Goal: Task Accomplishment & Management: Manage account settings

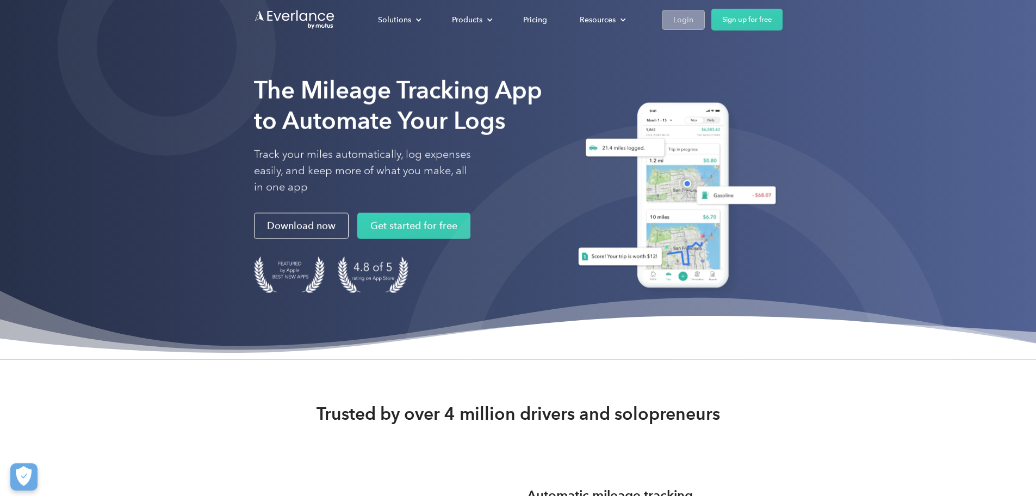
click at [705, 15] on link "Login" at bounding box center [683, 20] width 43 height 20
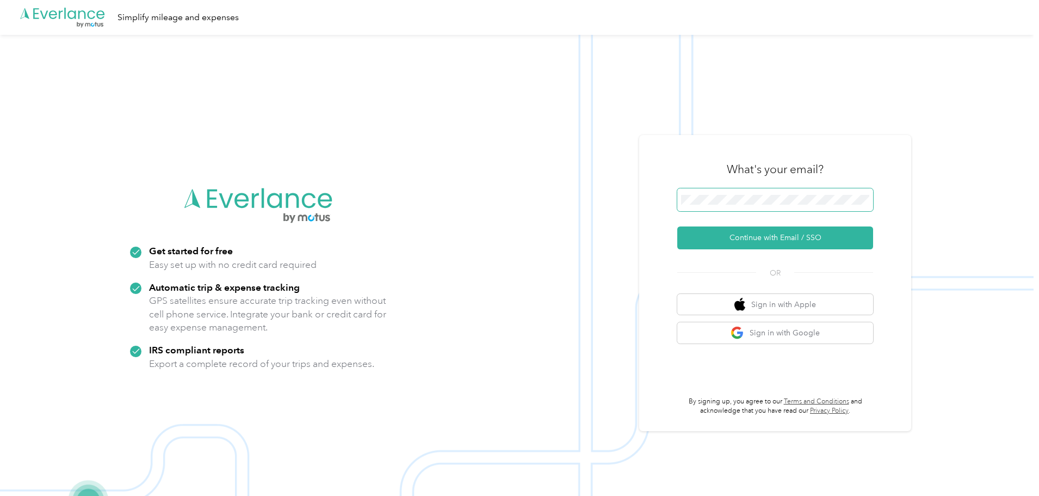
click at [677, 226] on button "Continue with Email / SSO" at bounding box center [775, 237] width 196 height 23
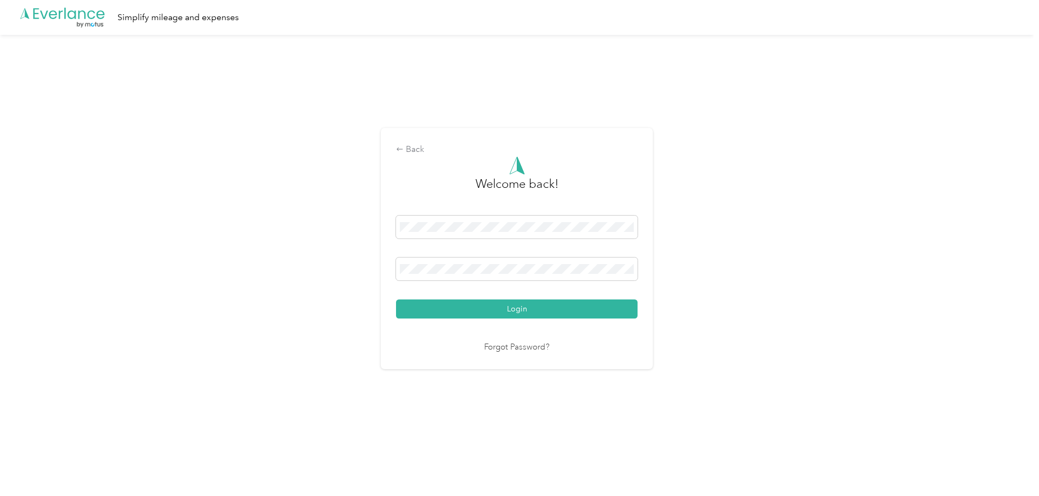
click at [396, 299] on button "Login" at bounding box center [517, 308] width 242 height 19
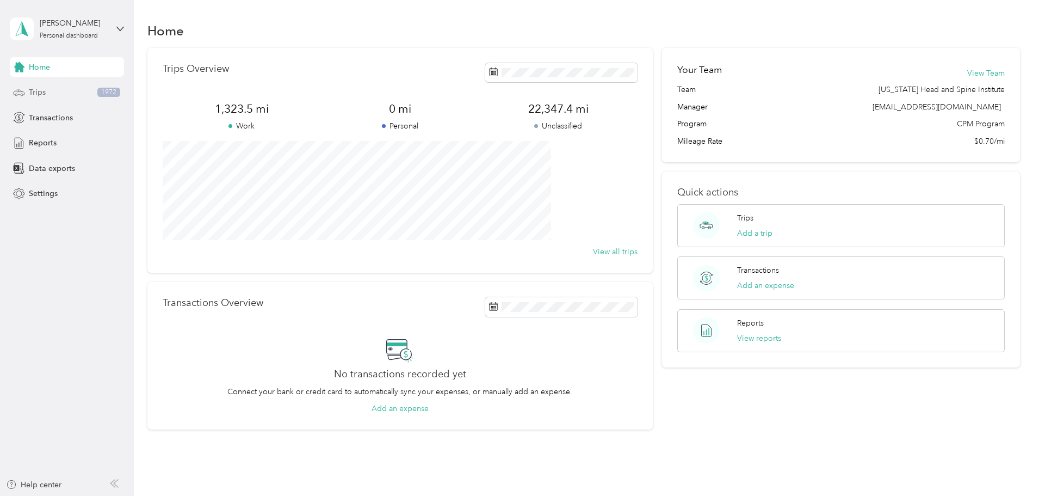
click at [45, 88] on span "Trips" at bounding box center [37, 91] width 17 height 11
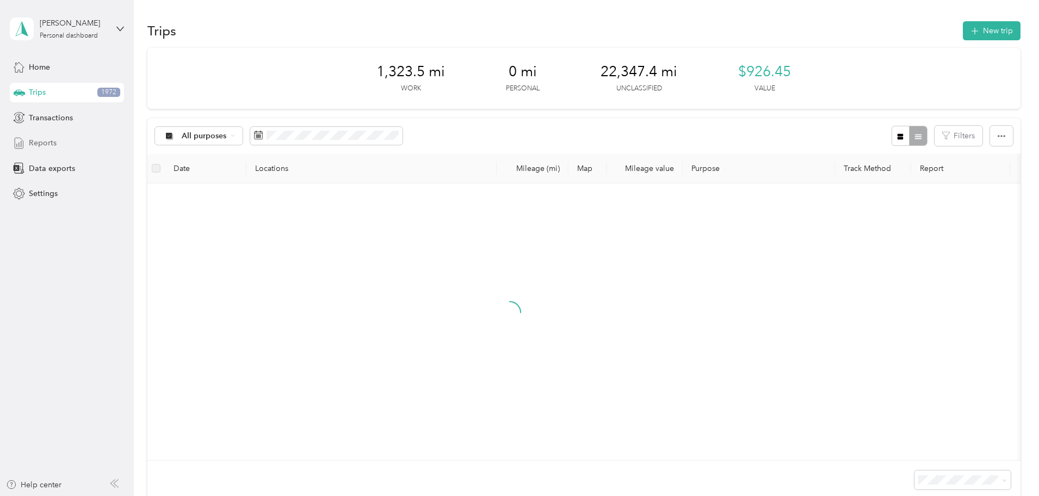
click at [54, 147] on span "Reports" at bounding box center [43, 142] width 28 height 11
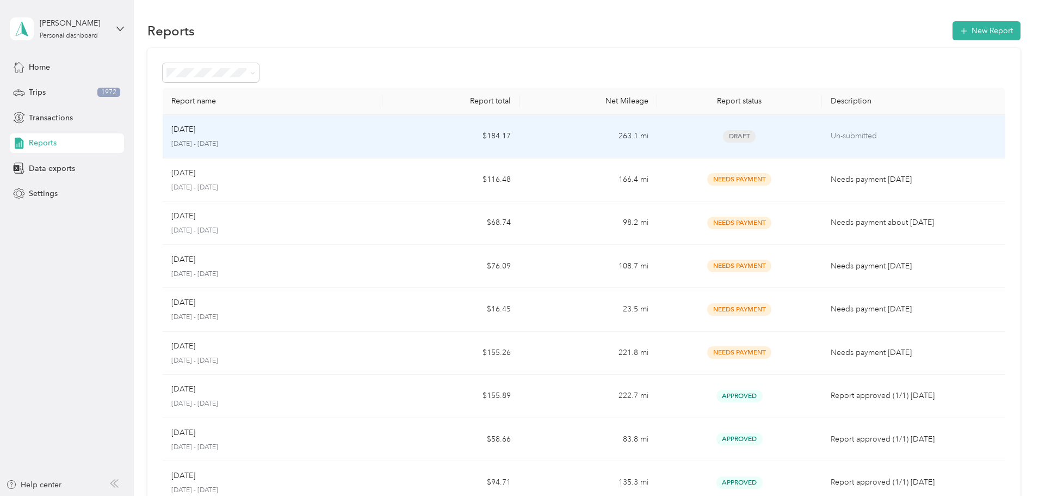
click at [328, 135] on div "Sep 2025 September 1 - 30, 2025" at bounding box center [272, 136] width 202 height 26
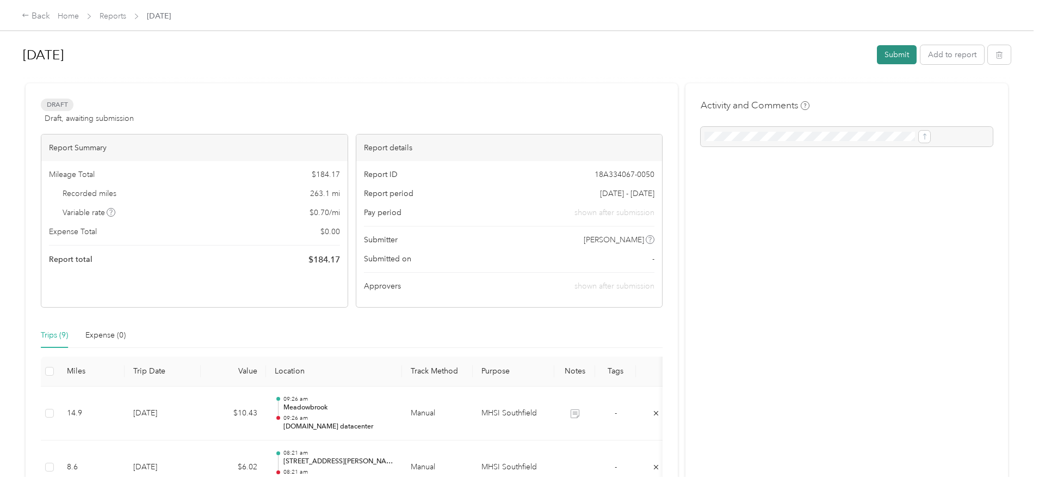
click at [877, 58] on button "Submit" at bounding box center [897, 54] width 40 height 19
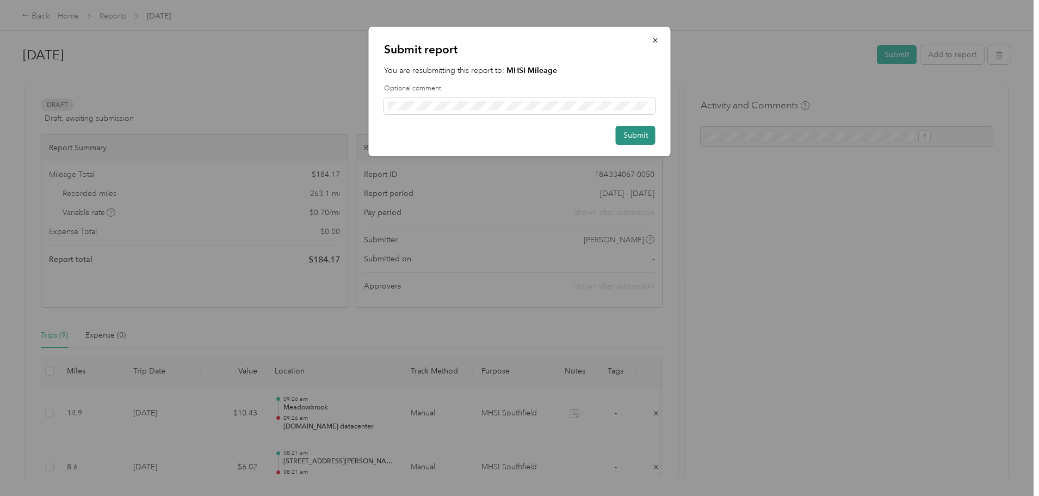
click at [647, 134] on button "Submit" at bounding box center [636, 135] width 40 height 19
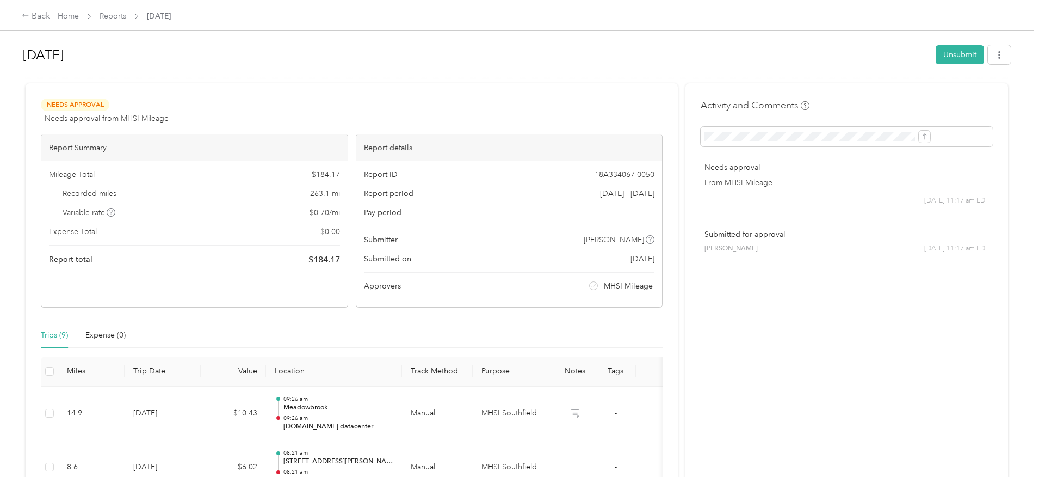
drag, startPoint x: 639, startPoint y: 143, endPoint x: 530, endPoint y: 102, distance: 116.2
click at [530, 102] on div "Needs Approval Needs approval from MHSI Mileage View activity & comments" at bounding box center [352, 111] width 622 height 26
